Goal: Contribute content: Add original content to the website for others to see

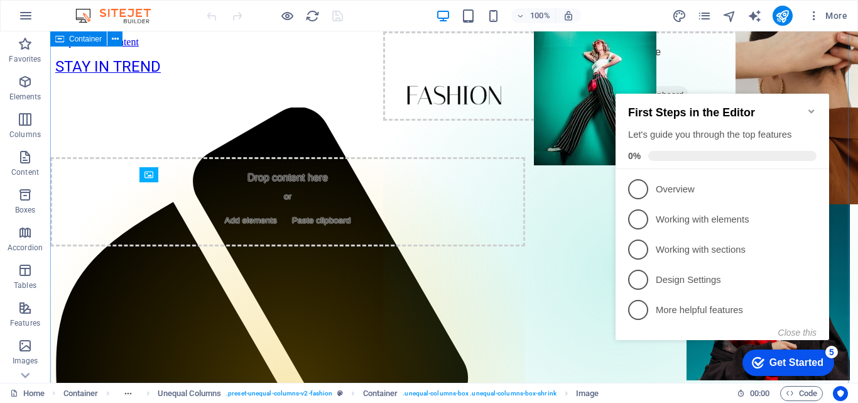
scroll to position [1462, 0]
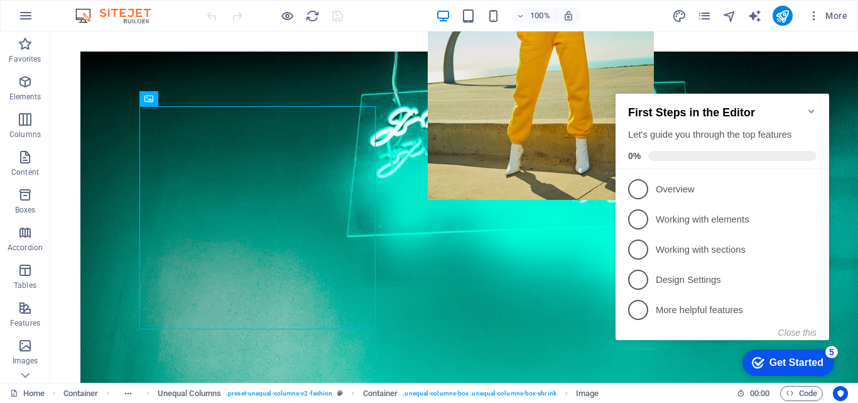
click at [812, 106] on icon "Minimize checklist" at bounding box center [812, 111] width 10 height 10
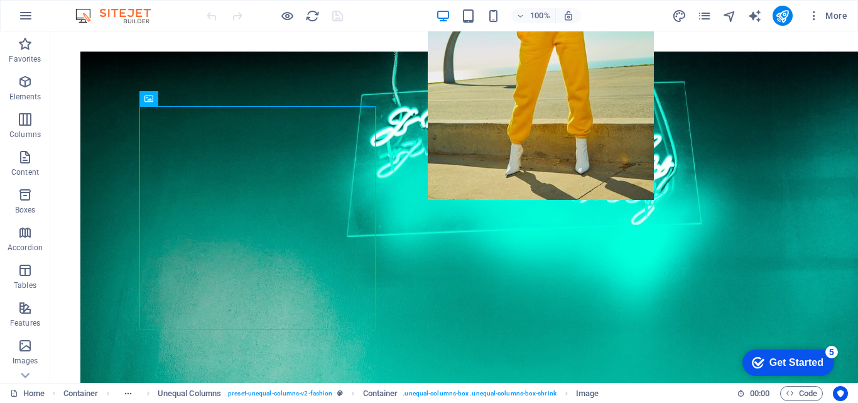
click at [783, 351] on div "checkmark Get Started 5" at bounding box center [789, 362] width 92 height 26
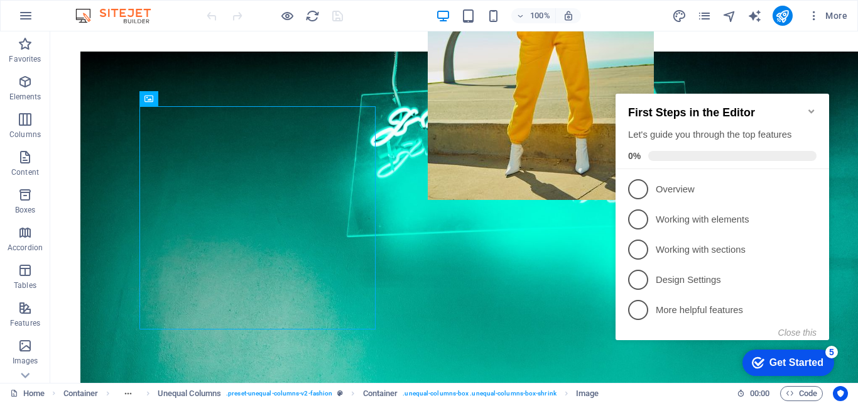
click at [807, 106] on icon "Minimize checklist" at bounding box center [812, 111] width 10 height 10
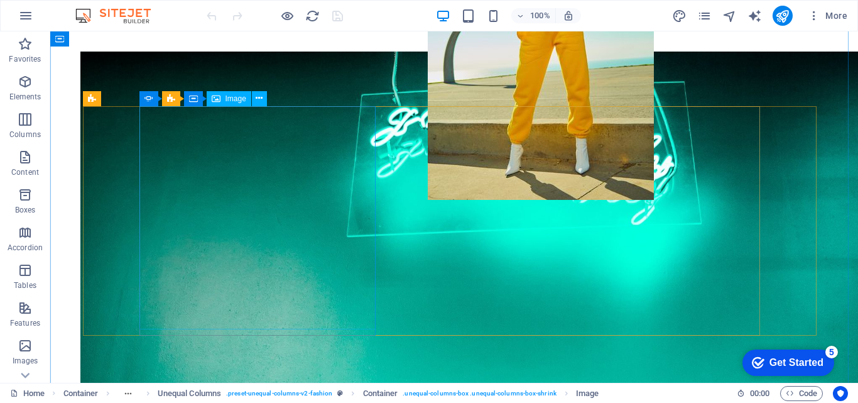
click at [222, 97] on div "Image" at bounding box center [229, 98] width 45 height 15
click at [258, 94] on icon at bounding box center [259, 98] width 7 height 13
click at [239, 96] on span "Image" at bounding box center [236, 99] width 21 height 8
click at [256, 101] on icon at bounding box center [259, 98] width 7 height 13
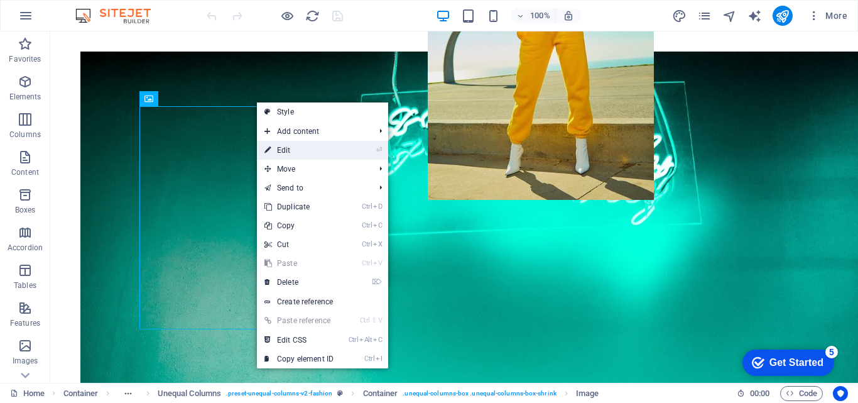
click at [300, 150] on link "⏎ Edit" at bounding box center [299, 150] width 84 height 19
select select "%"
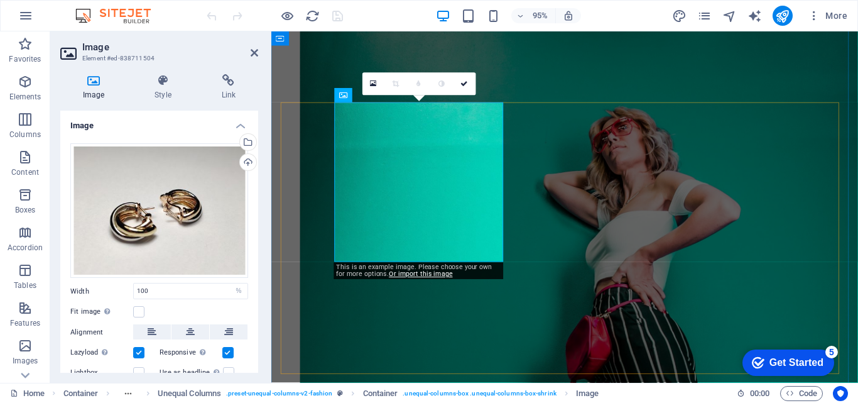
scroll to position [1482, 0]
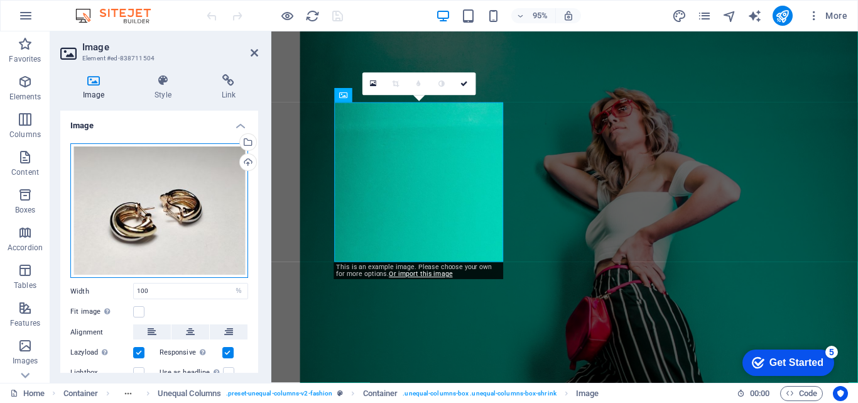
click at [126, 160] on div "Drag files here, click to choose files or select files from Files or our free s…" at bounding box center [159, 210] width 178 height 135
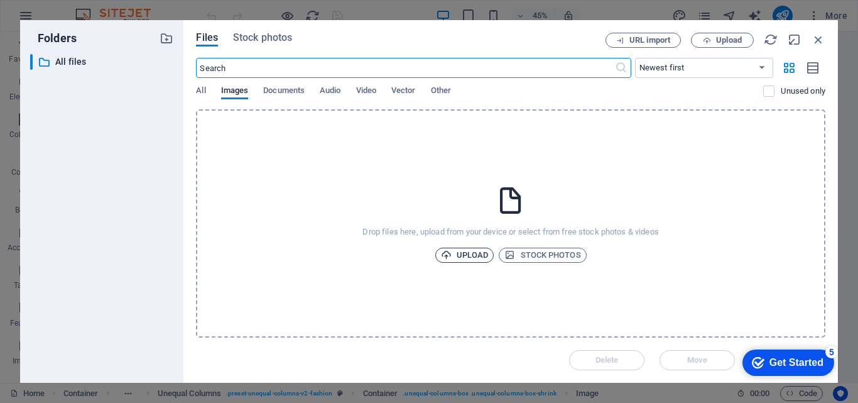
click at [465, 256] on span "Upload" at bounding box center [465, 255] width 48 height 15
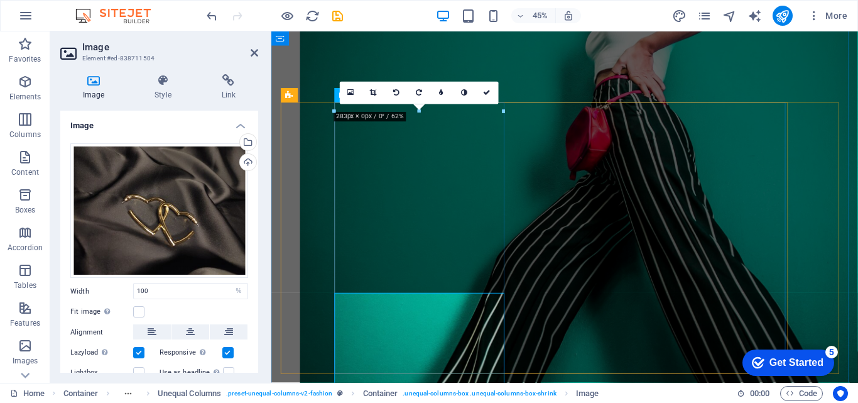
scroll to position [1482, 0]
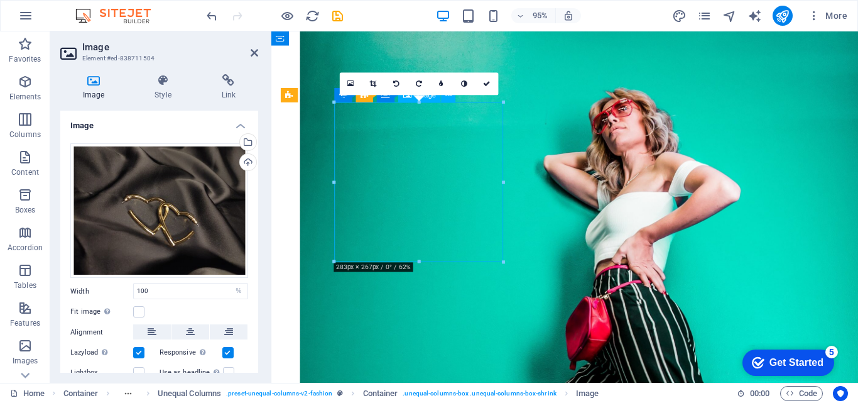
drag, startPoint x: 415, startPoint y: 187, endPoint x: 413, endPoint y: 259, distance: 72.3
